Goal: Transaction & Acquisition: Purchase product/service

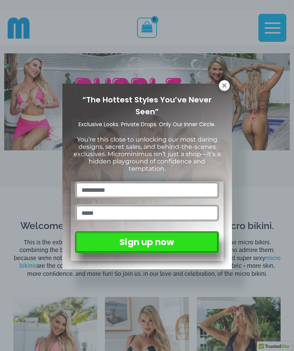
click at [226, 84] on icon at bounding box center [224, 85] width 4 height 4
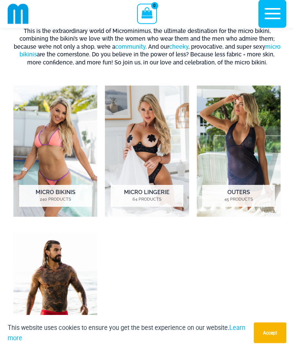
scroll to position [204, 0]
click at [153, 159] on img "Visit product category Micro Lingerie" at bounding box center [147, 151] width 84 height 131
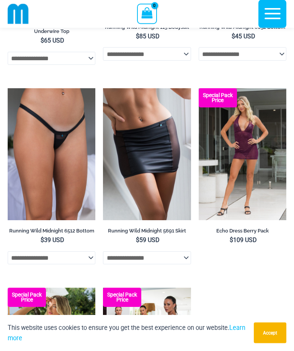
scroll to position [1046, 0]
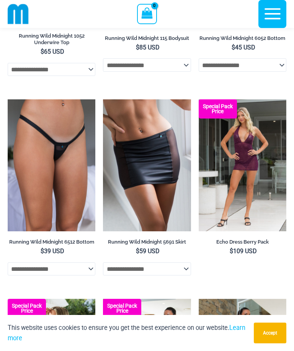
click at [103, 99] on img at bounding box center [103, 99] width 0 height 0
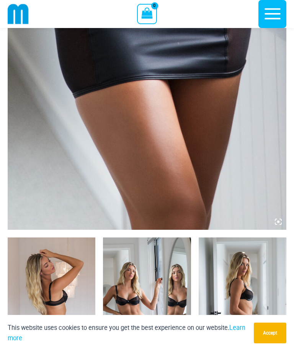
scroll to position [237, 0]
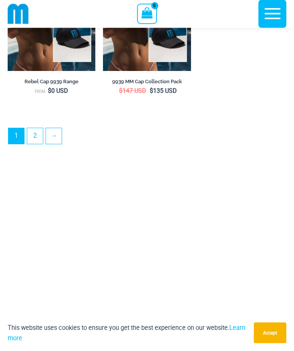
scroll to position [2201, 0]
click at [40, 144] on link "2" at bounding box center [35, 136] width 16 height 16
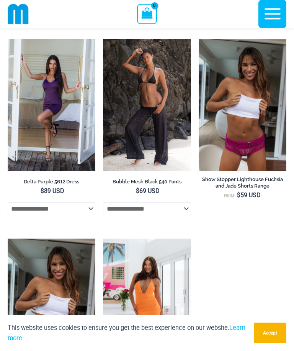
scroll to position [686, 0]
